Goal: Task Accomplishment & Management: Manage account settings

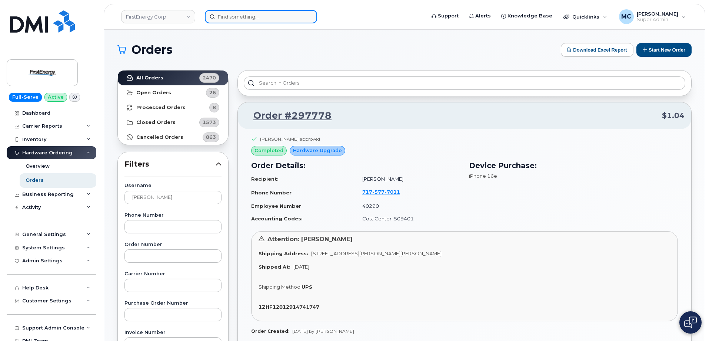
click at [268, 16] on input at bounding box center [261, 16] width 112 height 13
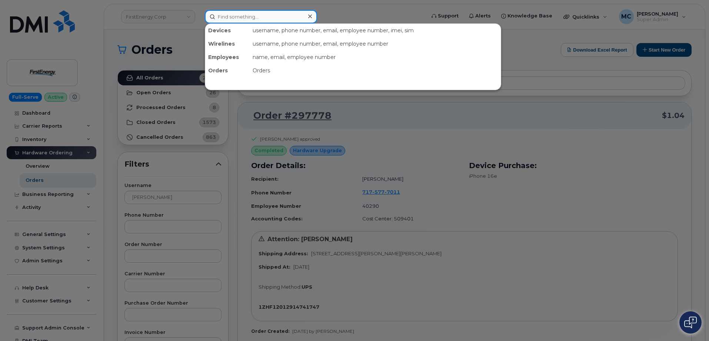
paste input "2403626416"
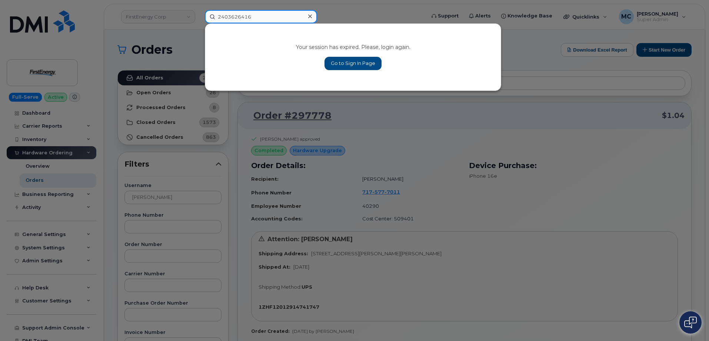
type input "2403626416"
click at [351, 65] on link "Go to Sign In Page" at bounding box center [353, 63] width 57 height 13
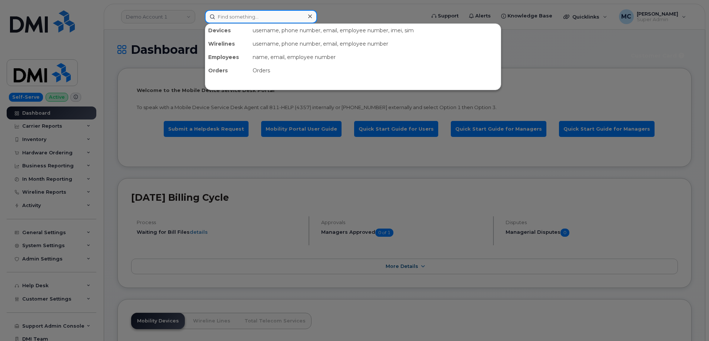
click at [283, 18] on input at bounding box center [261, 16] width 112 height 13
paste input "2403626416"
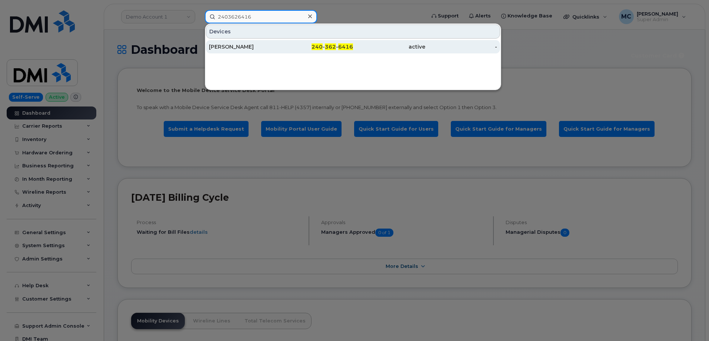
type input "2403626416"
click at [315, 45] on span "240" at bounding box center [317, 46] width 11 height 7
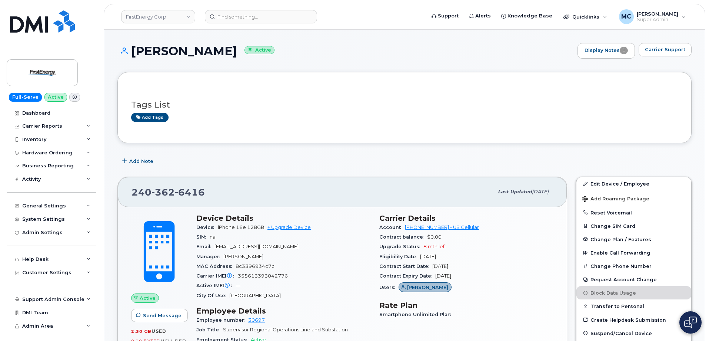
click at [400, 158] on div "Add Note" at bounding box center [404, 160] width 574 height 13
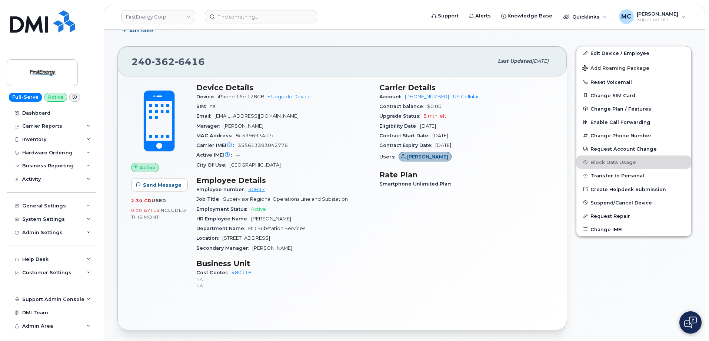
scroll to position [132, 0]
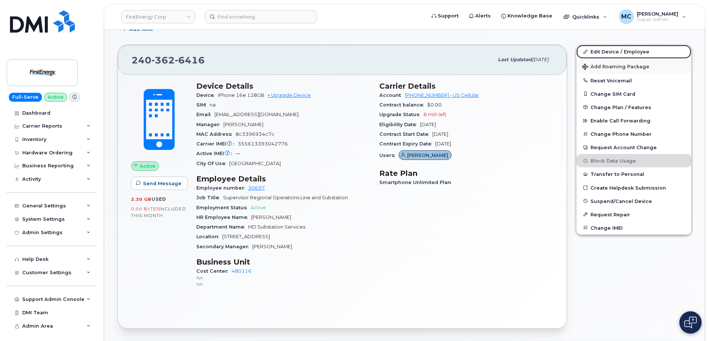
drag, startPoint x: 615, startPoint y: 52, endPoint x: 615, endPoint y: 59, distance: 7.8
click at [615, 52] on link "Edit Device / Employee" at bounding box center [634, 51] width 115 height 13
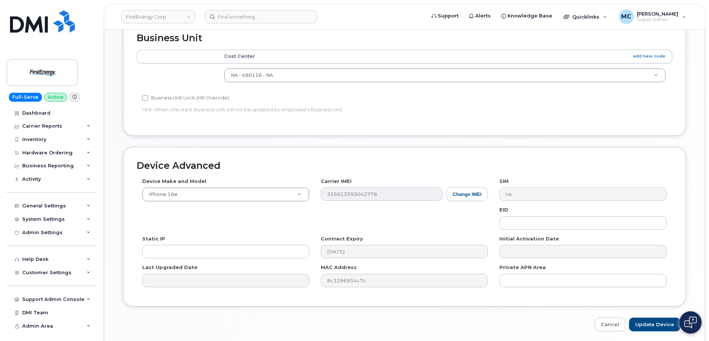
scroll to position [336, 0]
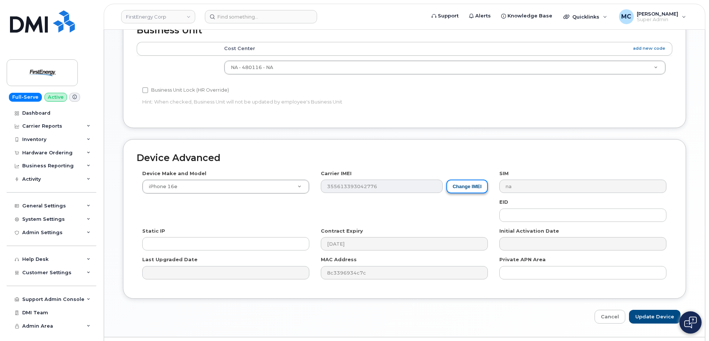
click at [474, 185] on button "Change IMEI" at bounding box center [468, 186] width 42 height 14
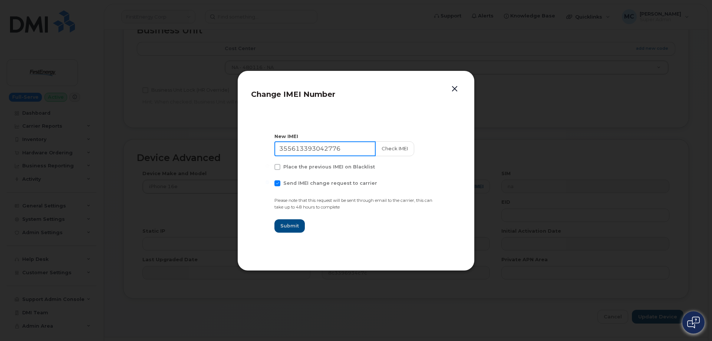
drag, startPoint x: 350, startPoint y: 150, endPoint x: 197, endPoint y: 147, distance: 152.7
click at [205, 147] on div "Change IMEI Number New IMEI 355613393042776 Check IMEI Place the previous IMEI …" at bounding box center [356, 170] width 712 height 341
paste input "0304977749524"
type input "350304977749524"
click at [281, 179] on div "New IMEI 350304977749524 Check IMEI Place the previous IMEI on Blacklist Send I…" at bounding box center [355, 183] width 163 height 100
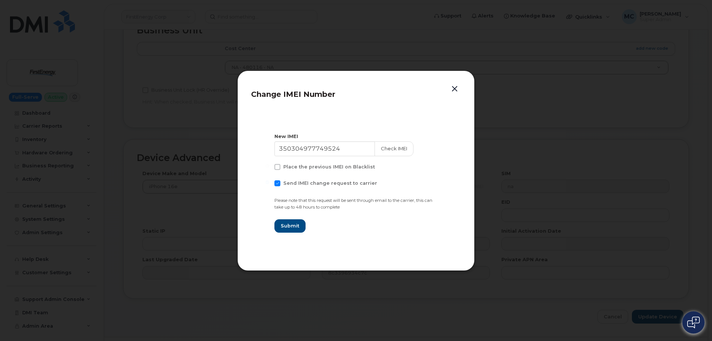
click at [278, 182] on span at bounding box center [277, 183] width 6 height 6
click at [269, 182] on input "Send IMEI change request to carrier" at bounding box center [267, 182] width 4 height 4
checkbox input "false"
click at [293, 227] on span "Submit" at bounding box center [289, 225] width 19 height 7
type input "350304977749524"
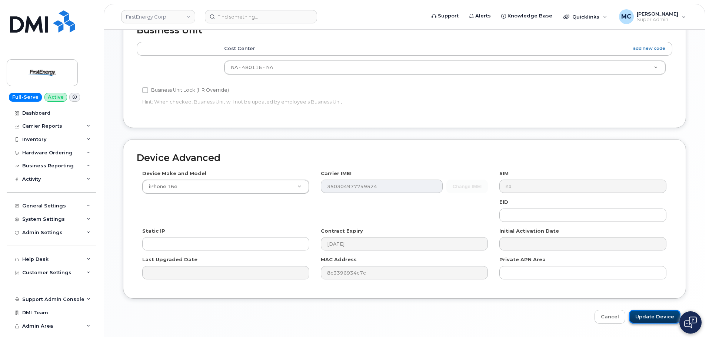
click at [662, 316] on input "Update Device" at bounding box center [655, 316] width 52 height 14
type input "Saving..."
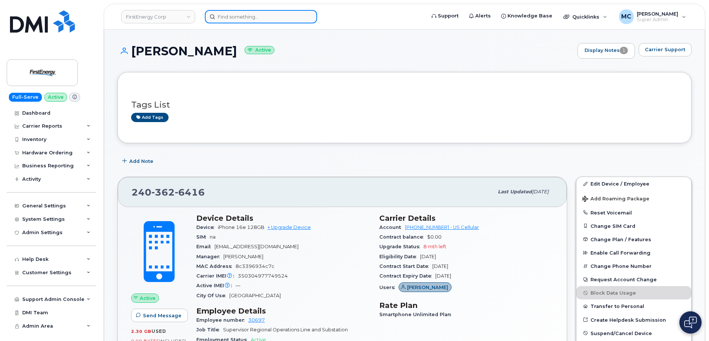
click at [299, 17] on input at bounding box center [261, 16] width 112 height 13
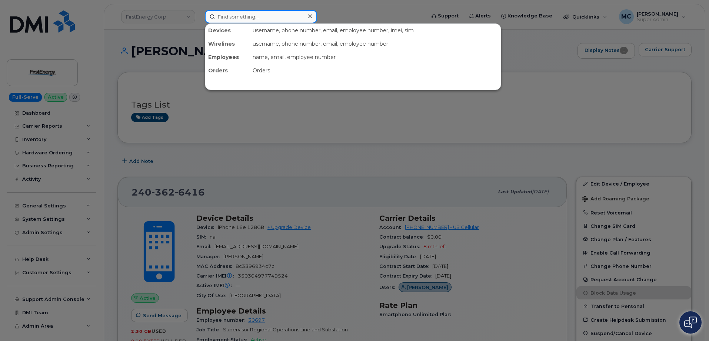
paste input "3012682011"
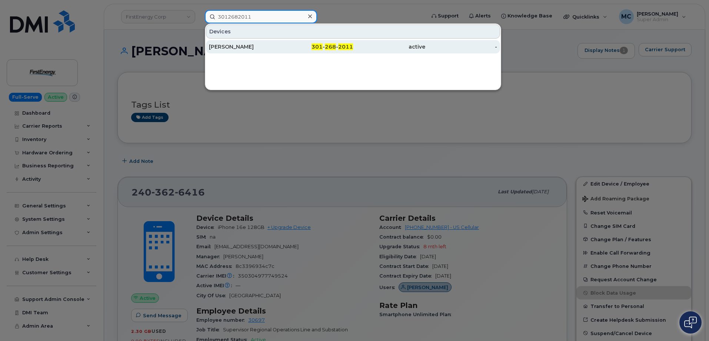
type input "3012682011"
click at [323, 48] on span "301" at bounding box center [317, 46] width 11 height 7
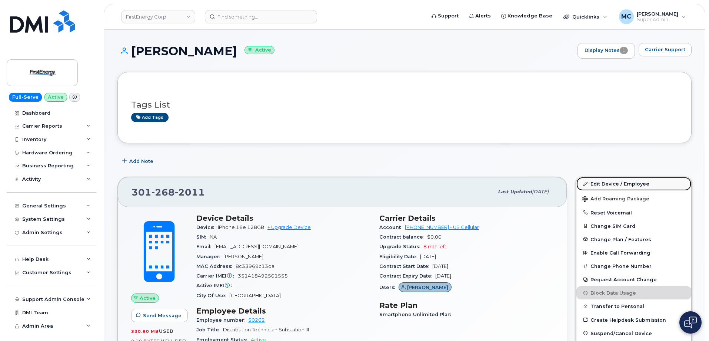
click at [604, 183] on link "Edit Device / Employee" at bounding box center [634, 183] width 115 height 13
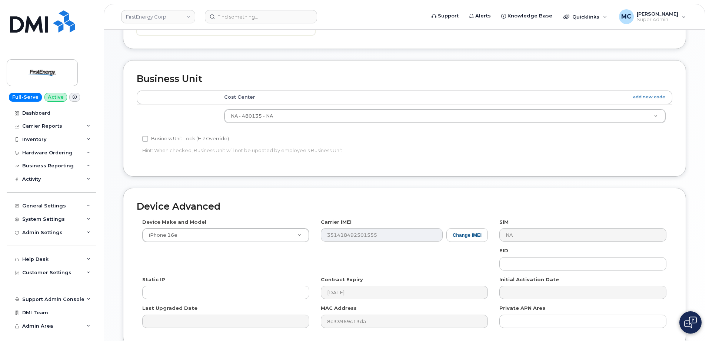
scroll to position [355, 0]
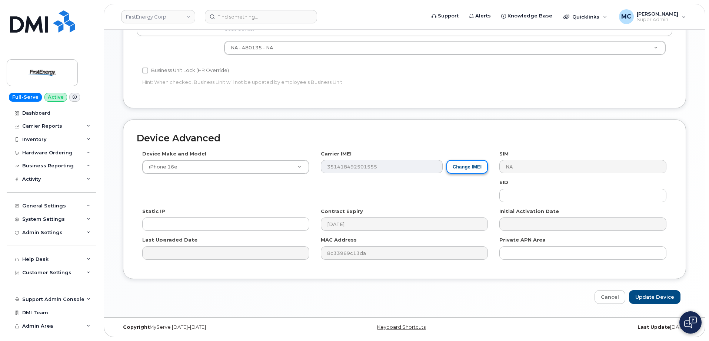
click at [466, 165] on button "Change IMEI" at bounding box center [468, 167] width 42 height 14
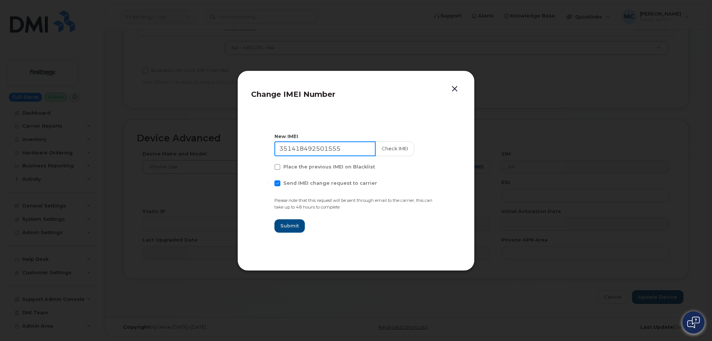
click at [348, 147] on input "351418492501555" at bounding box center [324, 148] width 101 height 15
paste input "0304977327396"
type input "350304977327396"
click at [278, 181] on span at bounding box center [277, 183] width 6 height 6
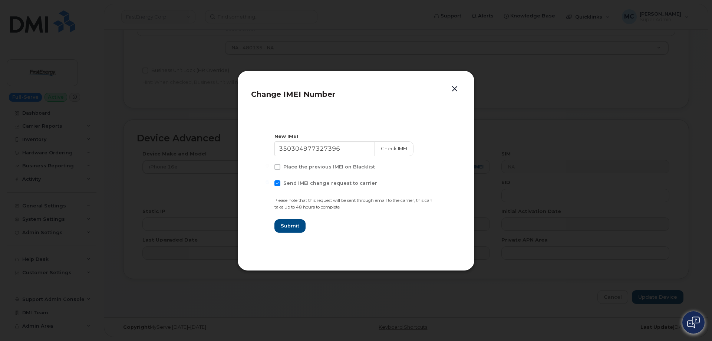
click at [269, 181] on input "Send IMEI change request to carrier" at bounding box center [267, 182] width 4 height 4
checkbox input "false"
click at [288, 223] on span "Submit" at bounding box center [289, 225] width 19 height 7
type input "350304977327396"
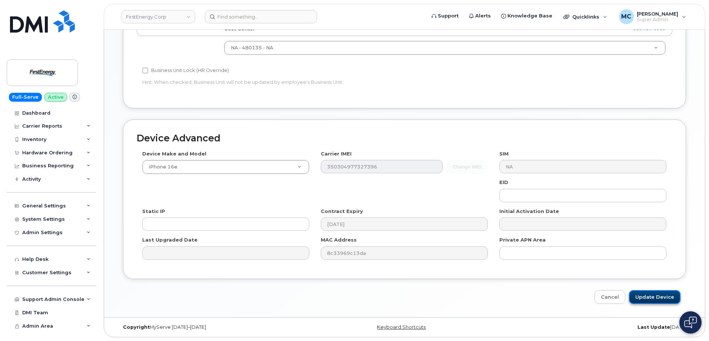
click at [648, 294] on input "Update Device" at bounding box center [655, 297] width 52 height 14
type input "Saving..."
